Goal: Task Accomplishment & Management: Manage account settings

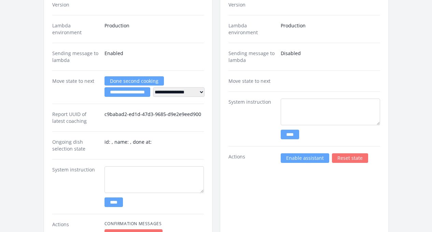
scroll to position [869, 0]
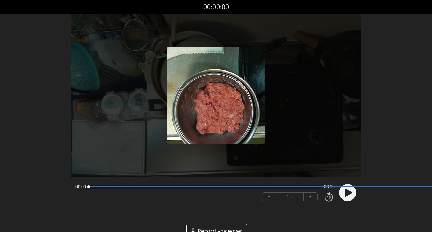
click at [352, 193] on circle at bounding box center [347, 192] width 17 height 17
click at [349, 195] on circle at bounding box center [347, 192] width 17 height 17
click at [345, 193] on icon at bounding box center [349, 192] width 8 height 8
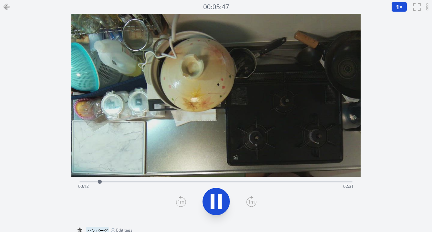
click at [111, 182] on div "Time elapsed: 00:12 Time remaining: 02:31" at bounding box center [216, 186] width 276 height 11
click at [131, 182] on div "Time elapsed: 00:20 Time remaining: 02:23" at bounding box center [216, 186] width 276 height 11
click at [210, 181] on div "Time elapsed: 00:59 Time remaining: 01:44" at bounding box center [216, 186] width 276 height 11
click at [230, 180] on div "Time elapsed: 01:18 Time remaining: 01:24" at bounding box center [216, 181] width 273 height 8
click at [260, 182] on div "Time elapsed: 01:30 Time remaining: 01:12" at bounding box center [216, 186] width 276 height 11
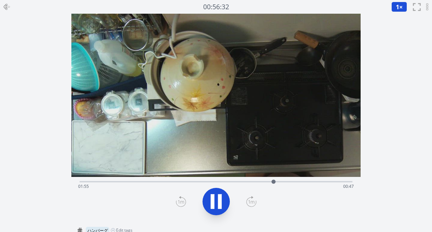
click at [305, 182] on div "Time elapsed: 01:55 Time remaining: 00:47" at bounding box center [216, 186] width 276 height 11
click at [224, 201] on icon at bounding box center [216, 201] width 19 height 19
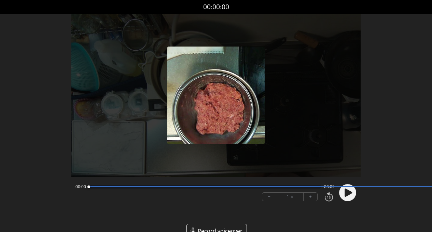
click at [347, 196] on circle at bounding box center [347, 192] width 17 height 17
click at [348, 197] on circle at bounding box center [347, 192] width 17 height 17
click at [348, 197] on div at bounding box center [346, 192] width 20 height 23
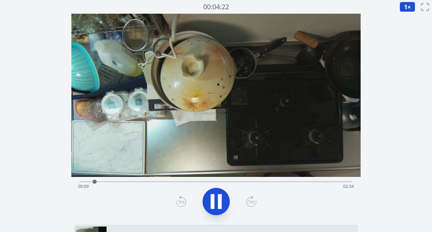
click at [119, 181] on div "Time elapsed: 00:09 Time remaining: 02:34" at bounding box center [216, 186] width 276 height 11
click at [199, 182] on div "Time elapsed: 00:24 Time remaining: 02:19" at bounding box center [216, 186] width 276 height 11
click at [258, 181] on div "Time elapsed: 01:11 Time remaining: 01:31" at bounding box center [216, 186] width 276 height 11
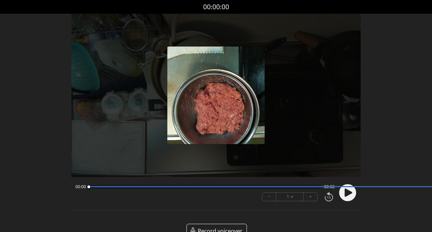
click at [343, 197] on circle at bounding box center [347, 192] width 17 height 17
click at [37, 55] on div "Discard Recording? You will not be able to recover this once discarded. Cancel …" at bounding box center [216, 124] width 432 height 249
click at [15, 51] on div "Discard Recording? You will not be able to recover this once discarded. Cancel …" at bounding box center [216, 124] width 432 height 249
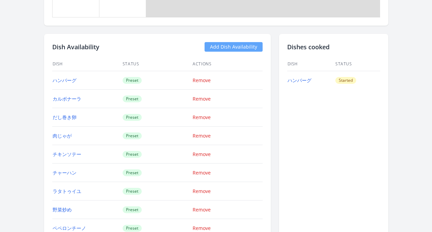
scroll to position [604, 0]
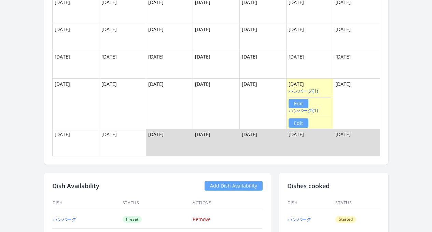
click at [307, 123] on link "Edit" at bounding box center [299, 122] width 20 height 9
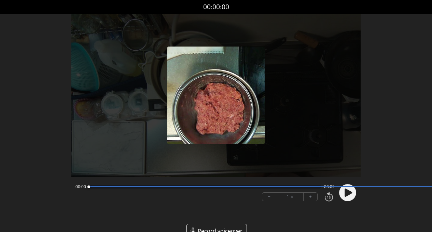
click at [30, 39] on div "Discard Recording? You will not be able to recover this once discarded. Cancel …" at bounding box center [216, 124] width 432 height 249
click at [349, 195] on circle at bounding box center [347, 192] width 17 height 17
click at [350, 195] on icon at bounding box center [350, 191] width 2 height 7
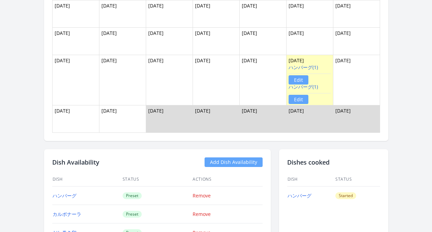
scroll to position [531, 0]
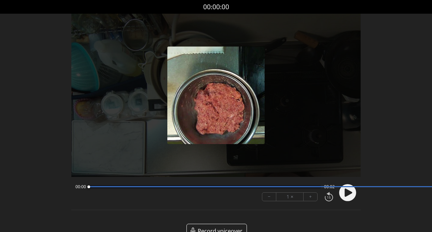
click at [350, 197] on circle at bounding box center [347, 192] width 17 height 17
click at [346, 194] on icon at bounding box center [346, 191] width 2 height 7
click at [345, 193] on icon at bounding box center [349, 192] width 8 height 8
click at [0, 0] on icon at bounding box center [0, 0] width 0 height 0
click at [341, 194] on circle at bounding box center [347, 192] width 17 height 17
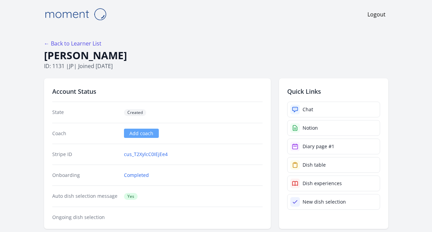
scroll to position [601, 0]
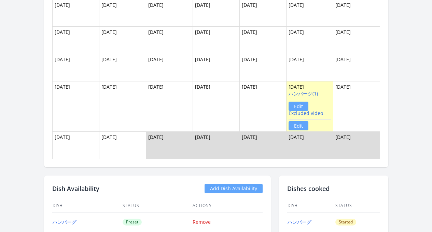
click at [308, 106] on link "Edit" at bounding box center [299, 105] width 20 height 9
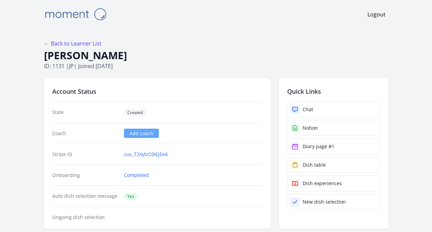
scroll to position [599, 0]
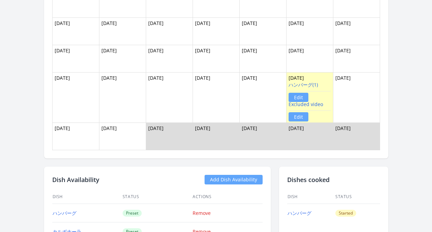
click at [308, 96] on link "Edit" at bounding box center [299, 97] width 20 height 9
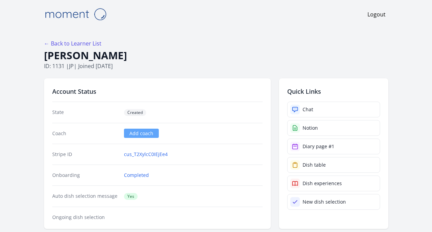
scroll to position [610, 0]
